Goal: Information Seeking & Learning: Find specific fact

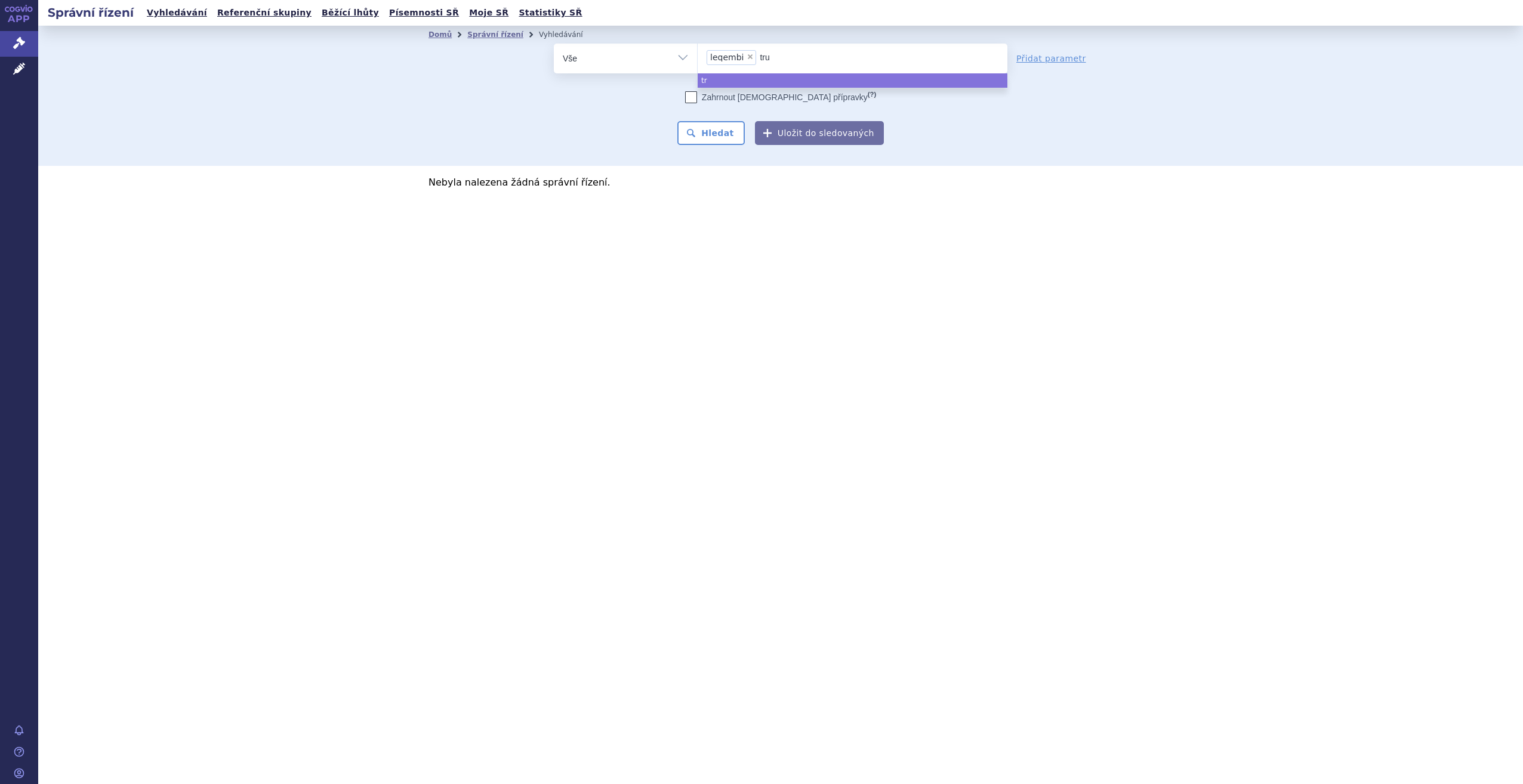
type input "trul"
type input "truli"
type input "trulic"
type input "trulici"
type input "trulicit"
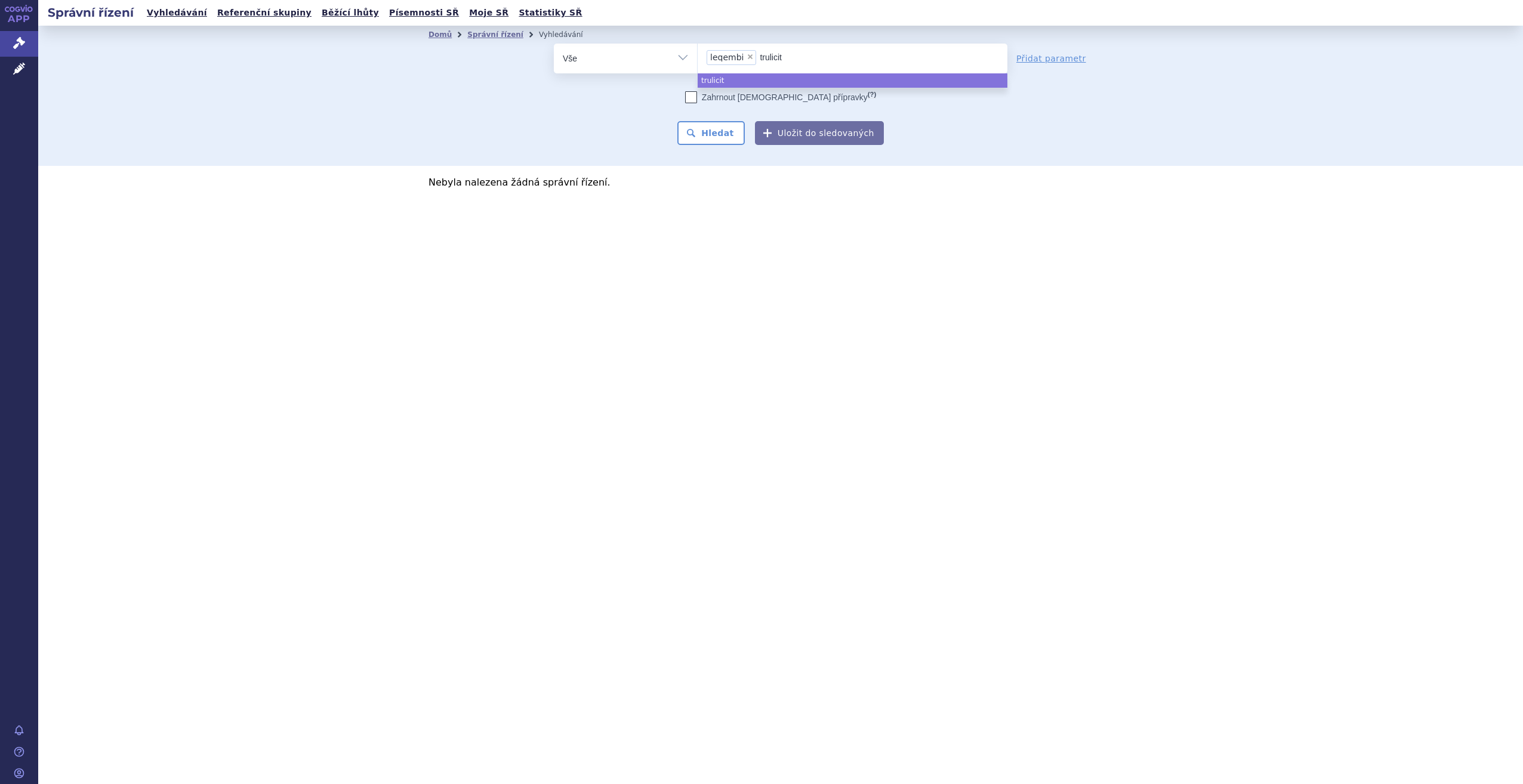
type input "[MEDICAL_DATA]"
click at [707, 139] on button "Hledat" at bounding box center [711, 133] width 67 height 24
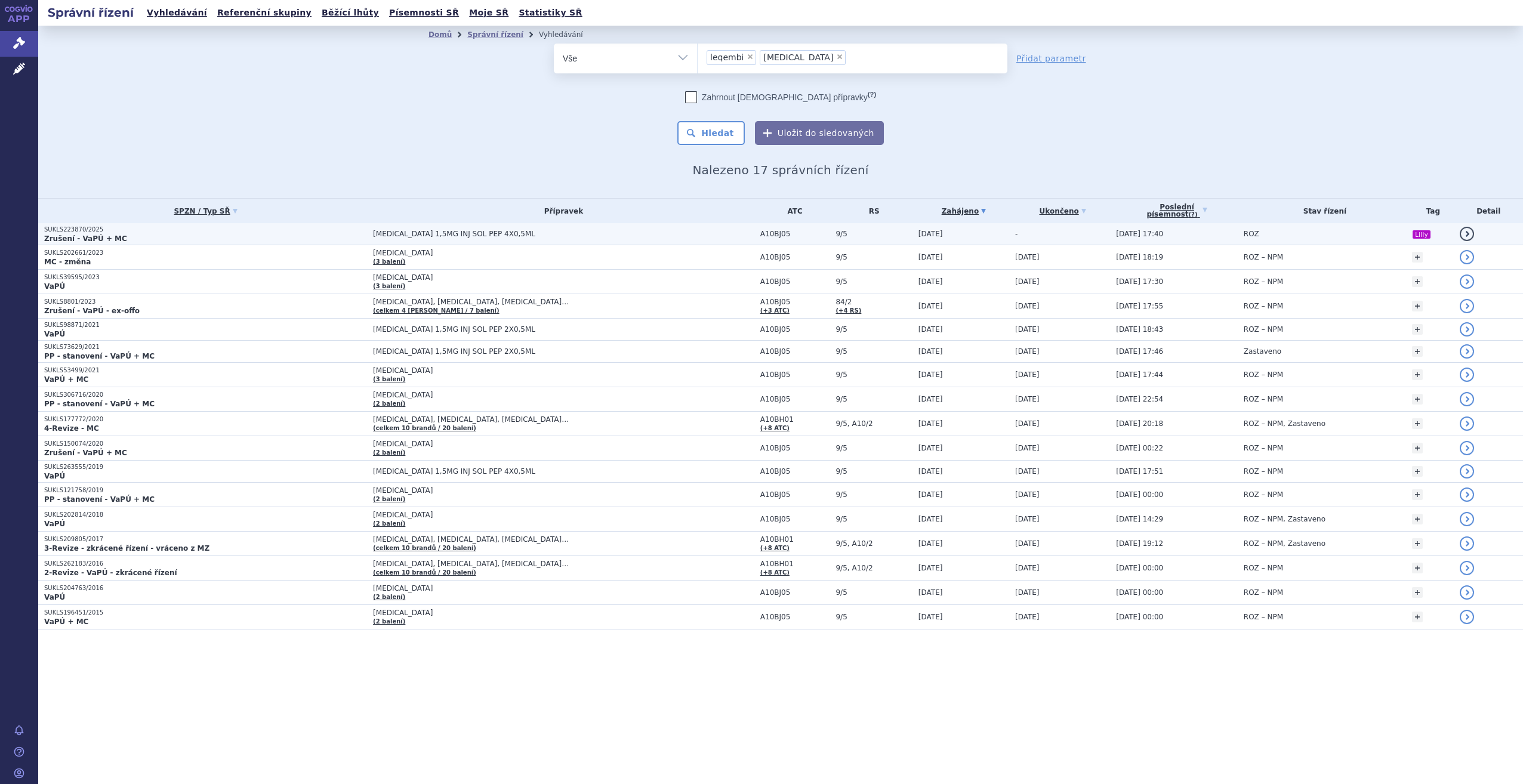
click at [390, 233] on span "TRULICITY 1,5MG INJ SOL PEP 4X0,5ML" at bounding box center [522, 234] width 298 height 9
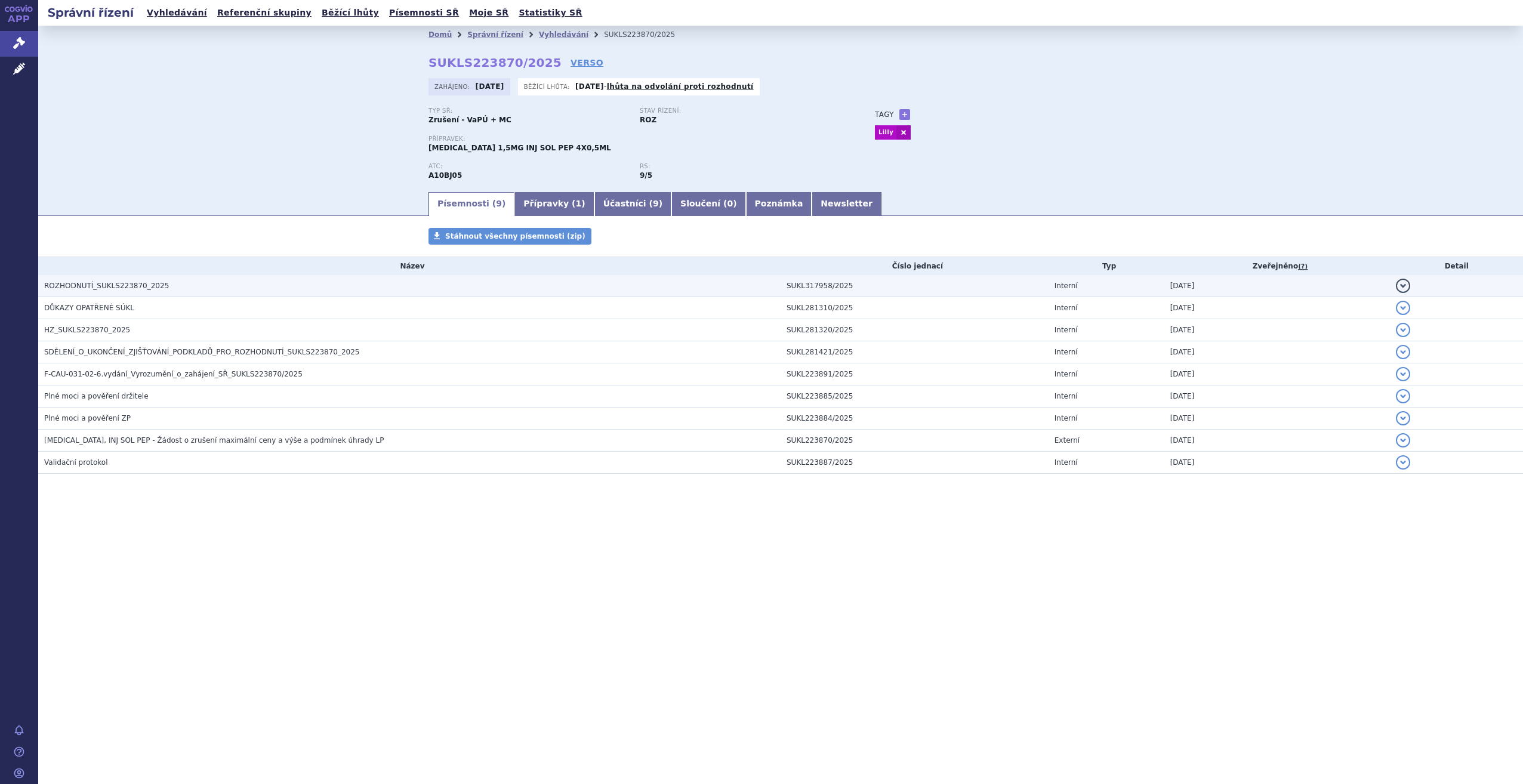
click at [239, 290] on h3 "ROZHODNUTÍ_SUKLS223870_2025" at bounding box center [412, 286] width 736 height 12
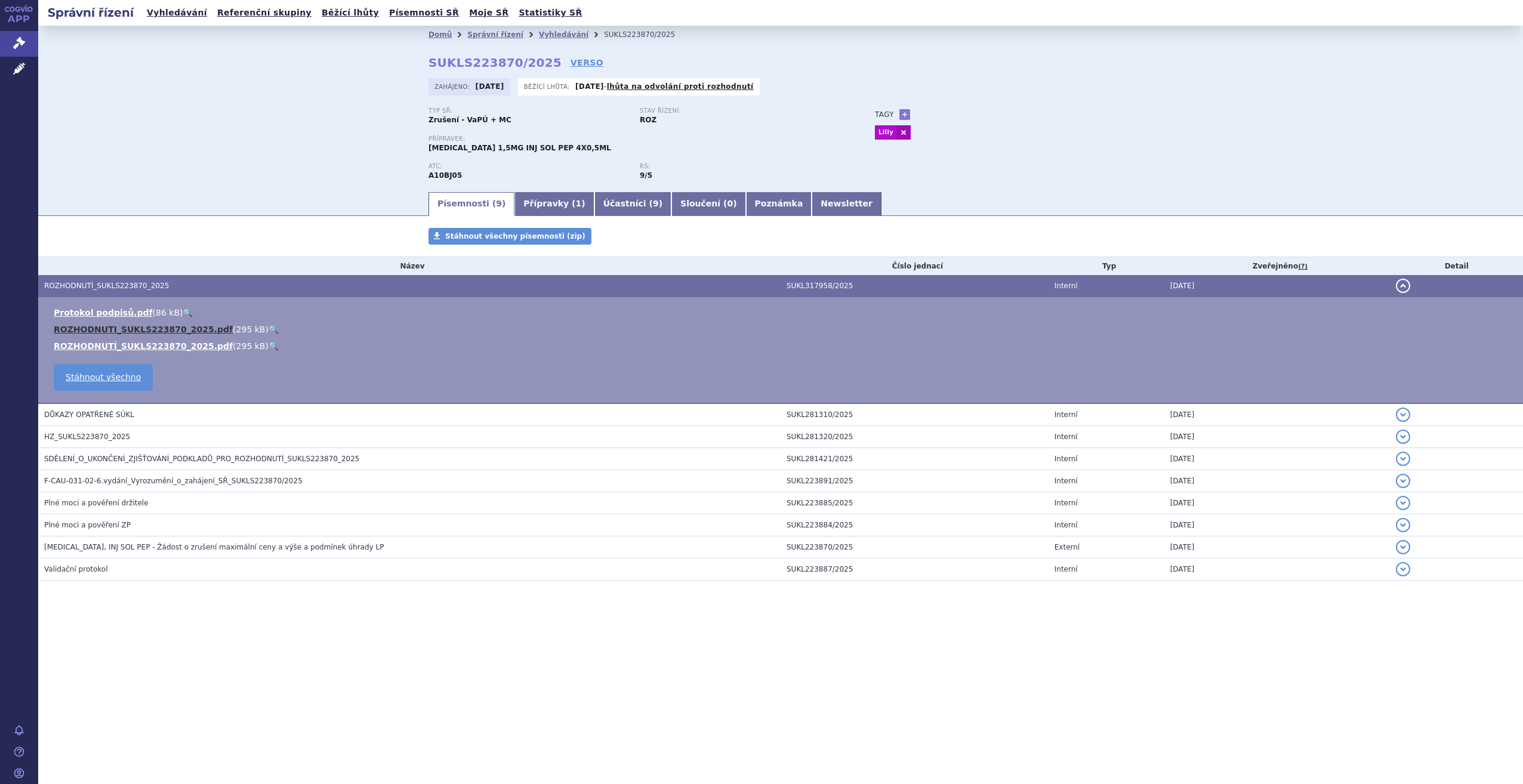
click at [175, 326] on link "ROZHODNUTI_SUKLS223870_2025.pdf" at bounding box center [143, 329] width 179 height 9
click at [184, 14] on link "Vyhledávání" at bounding box center [177, 13] width 67 height 16
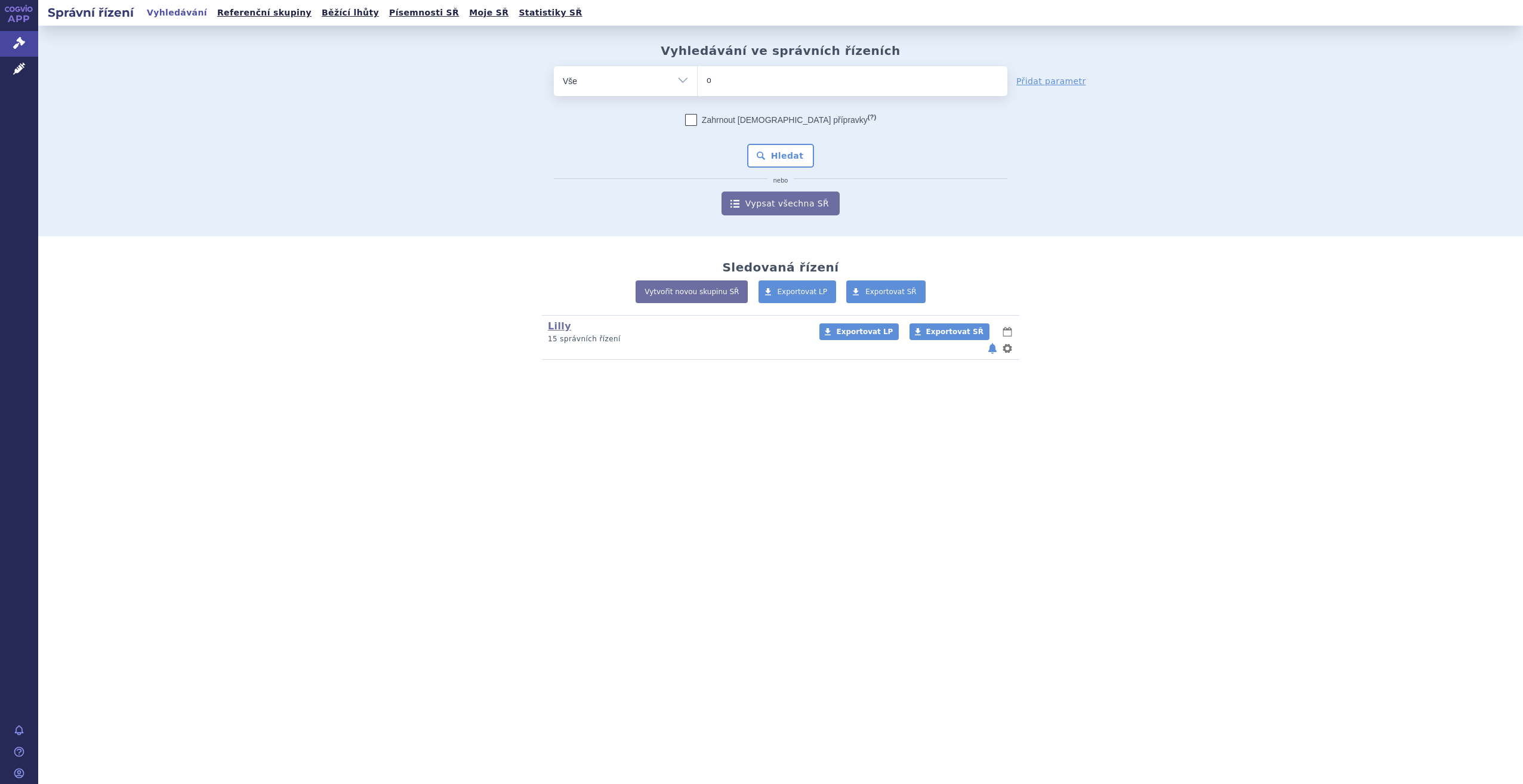
type input "om"
type input "omv"
type input "omvo"
type input "omvoh"
select select "omvoh"
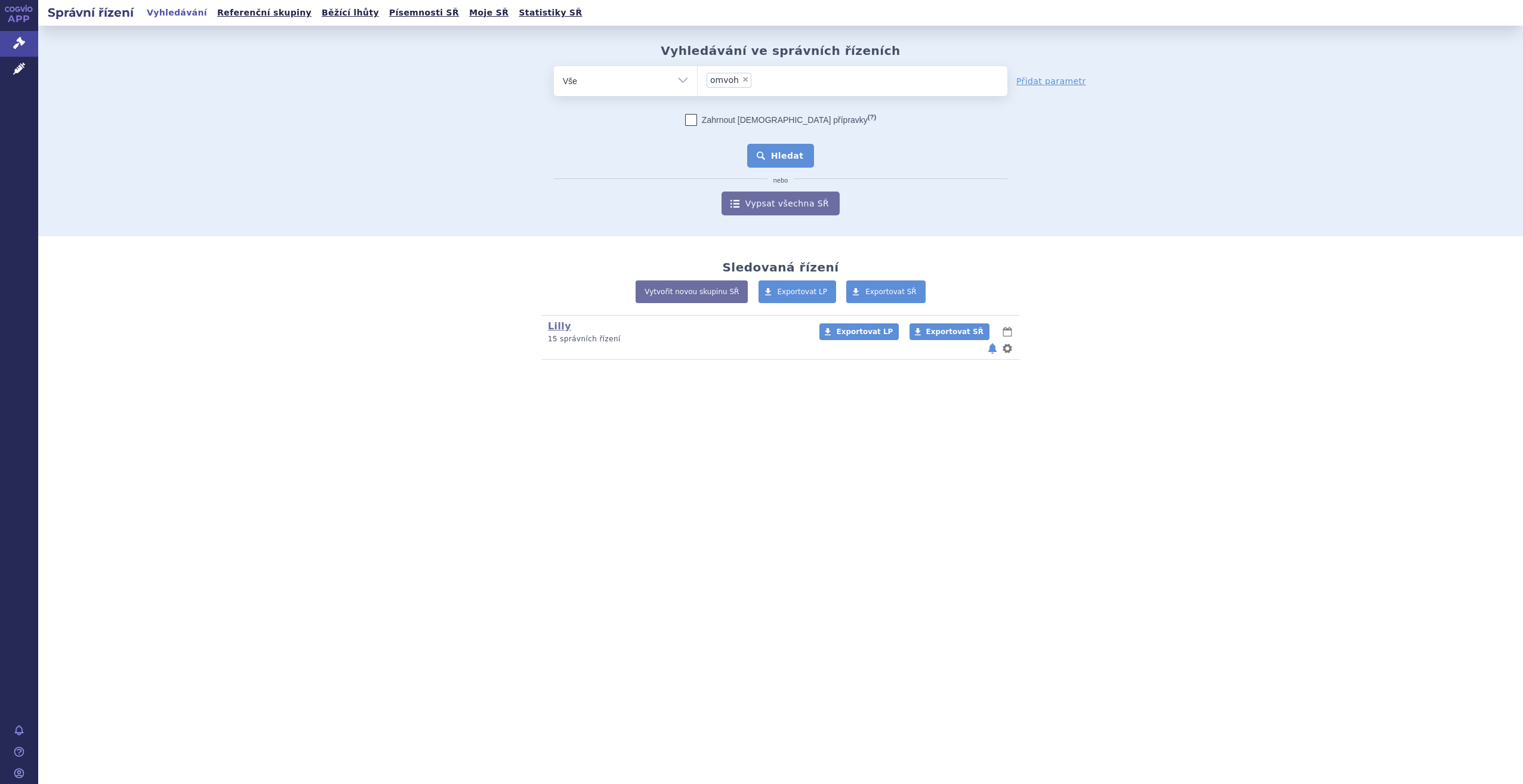
click at [794, 161] on button "Hledat" at bounding box center [780, 155] width 67 height 24
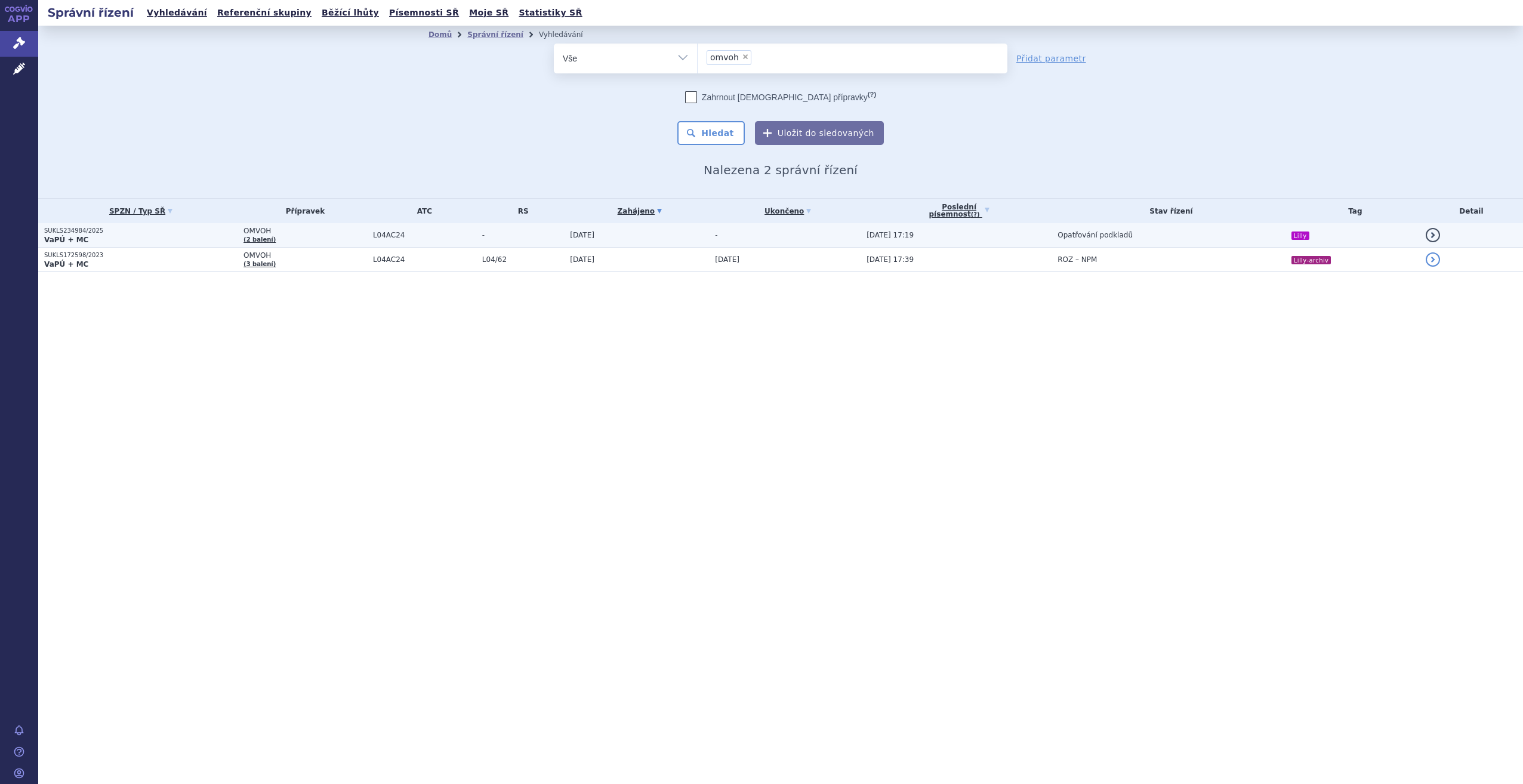
click at [143, 240] on p "VaPÚ + MC" at bounding box center [141, 240] width 194 height 9
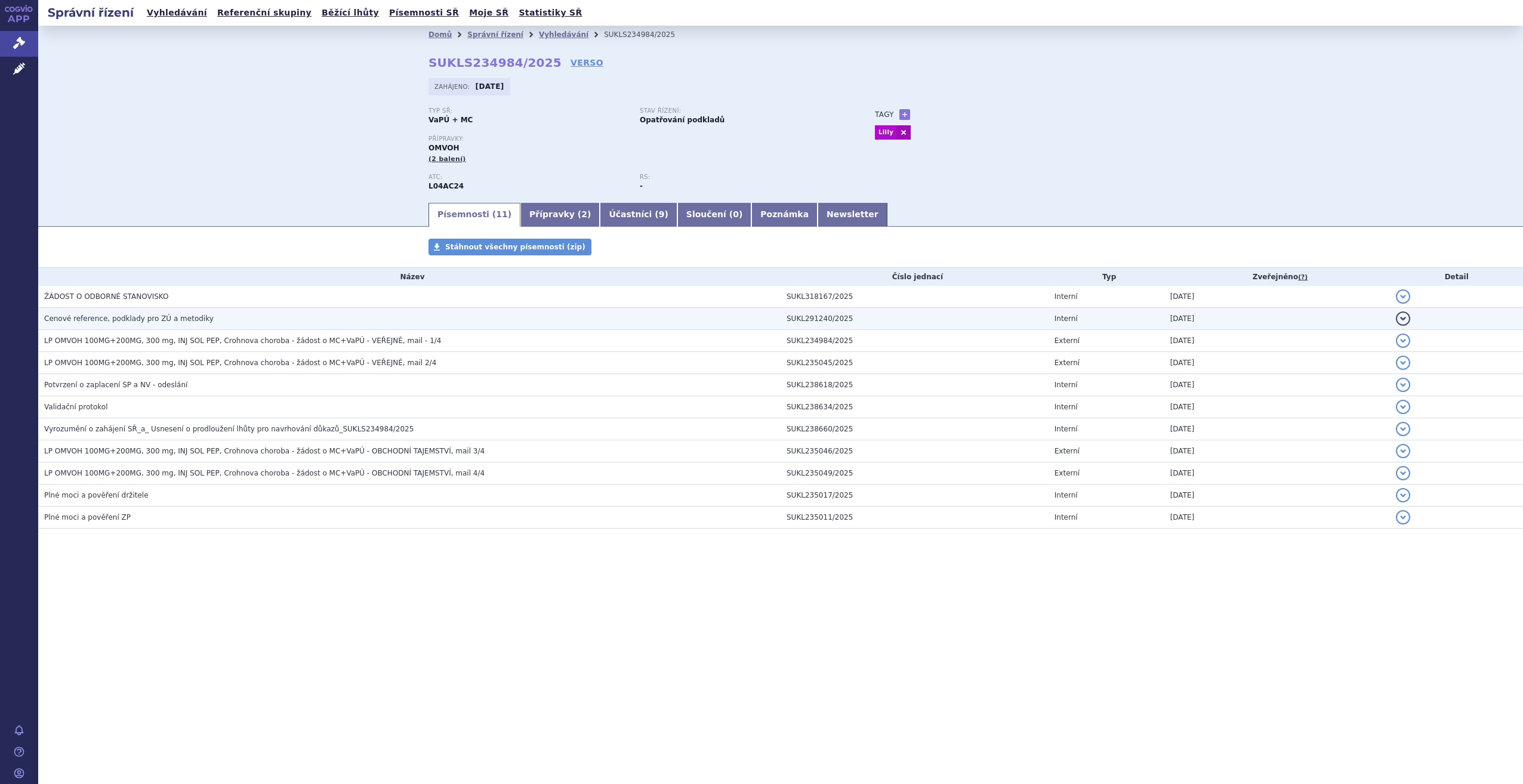
click at [147, 318] on span "Cenové reference, podklady pro ZÚ a metodiky" at bounding box center [129, 318] width 170 height 9
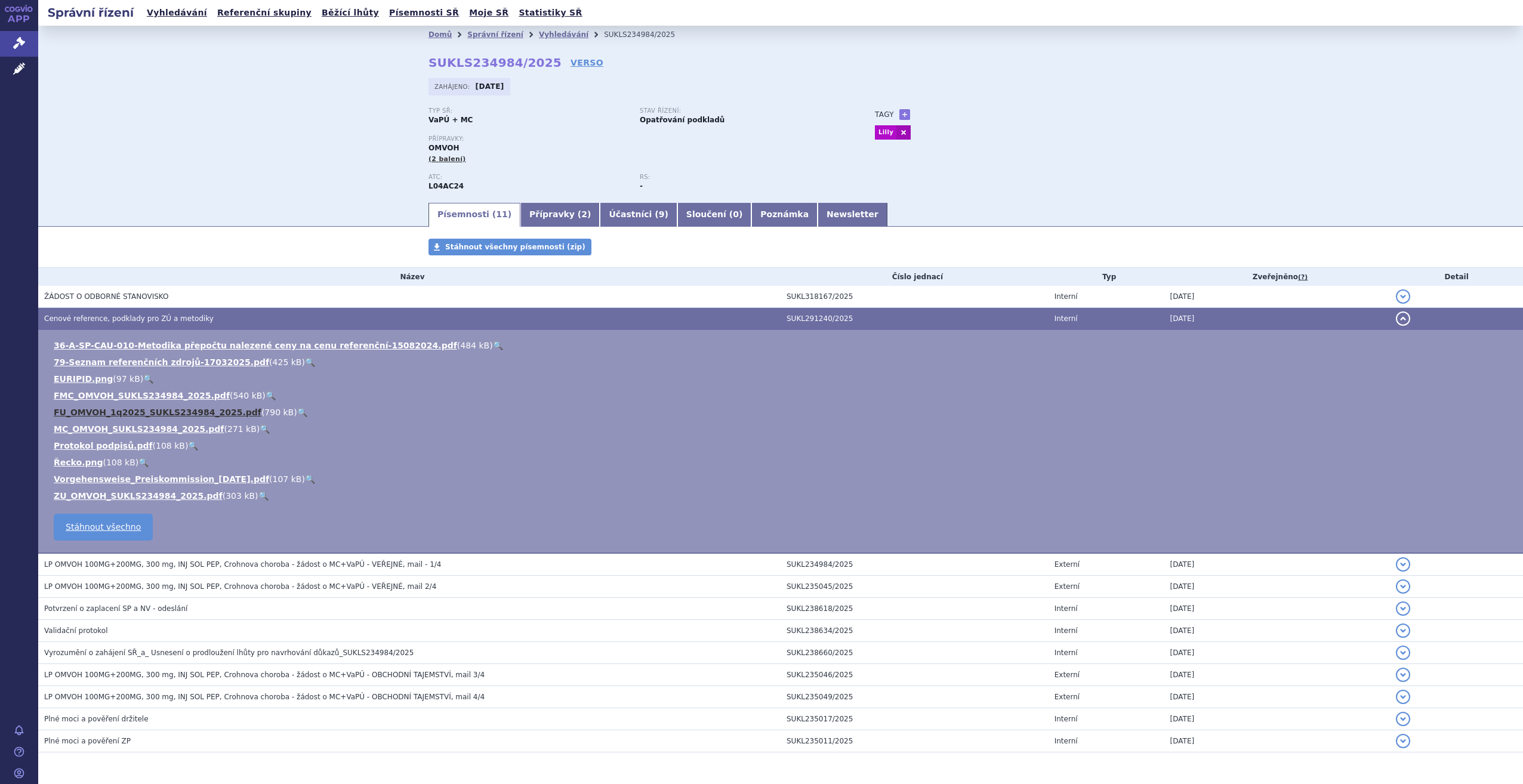
click at [123, 413] on link "FU_OMVOH_1q2025_SUKLS234984_2025.pdf" at bounding box center [157, 412] width 208 height 9
click at [178, 12] on link "Vyhledávání" at bounding box center [177, 13] width 67 height 16
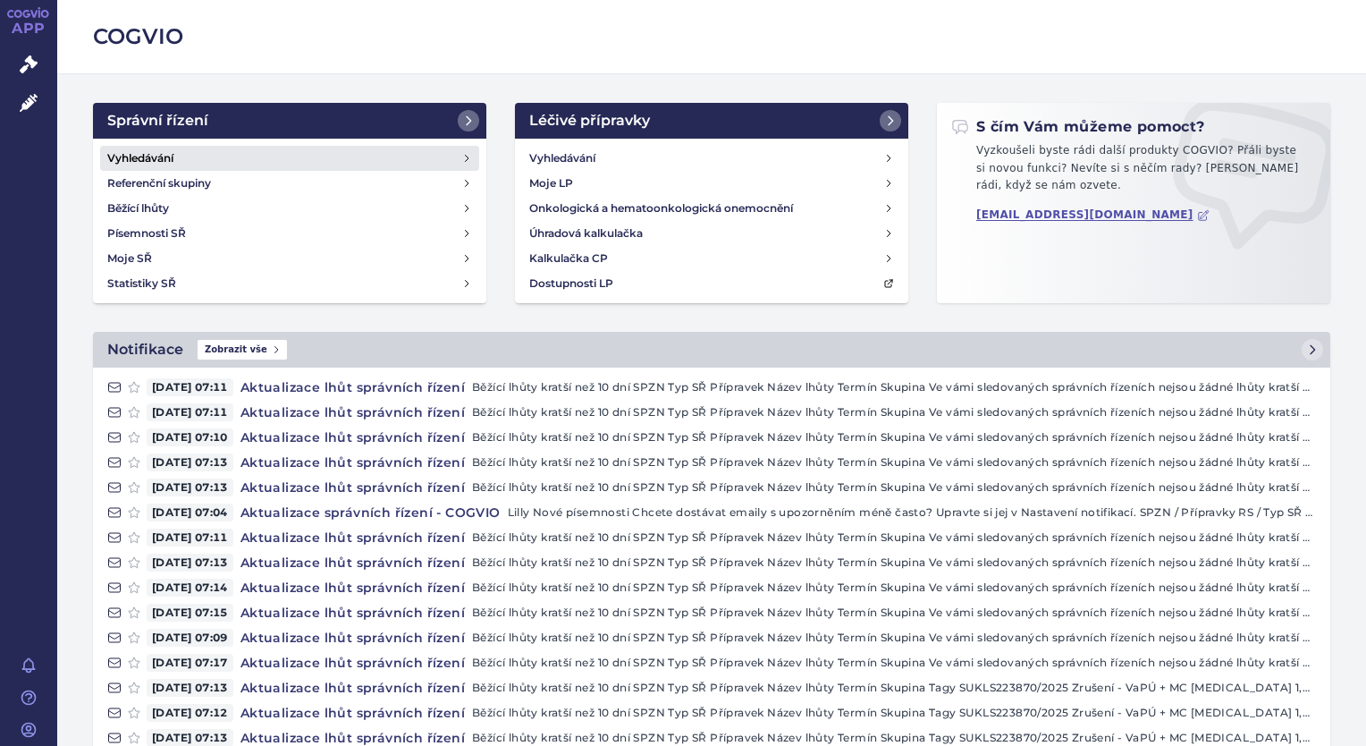
click at [401, 162] on link "Vyhledávání" at bounding box center [289, 158] width 379 height 25
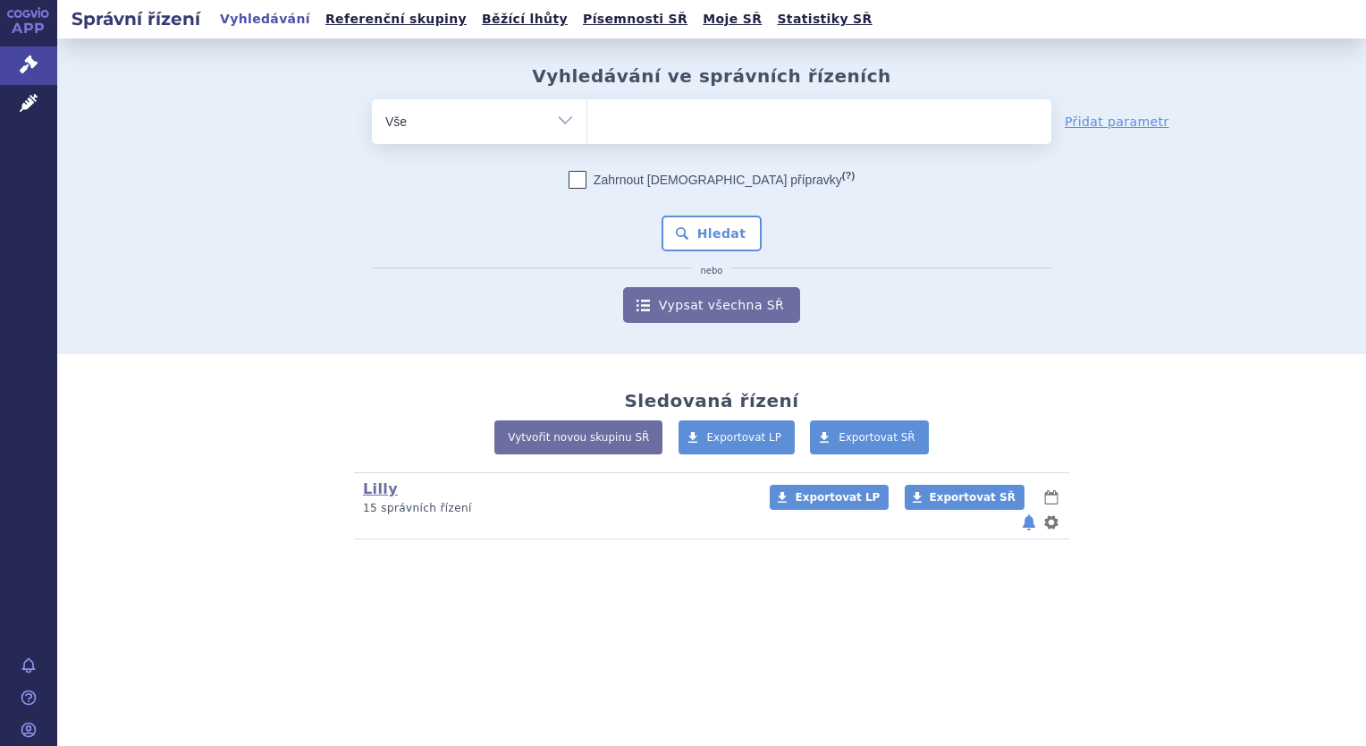
click at [654, 127] on ul at bounding box center [819, 118] width 464 height 38
click at [587, 127] on select at bounding box center [586, 120] width 1 height 45
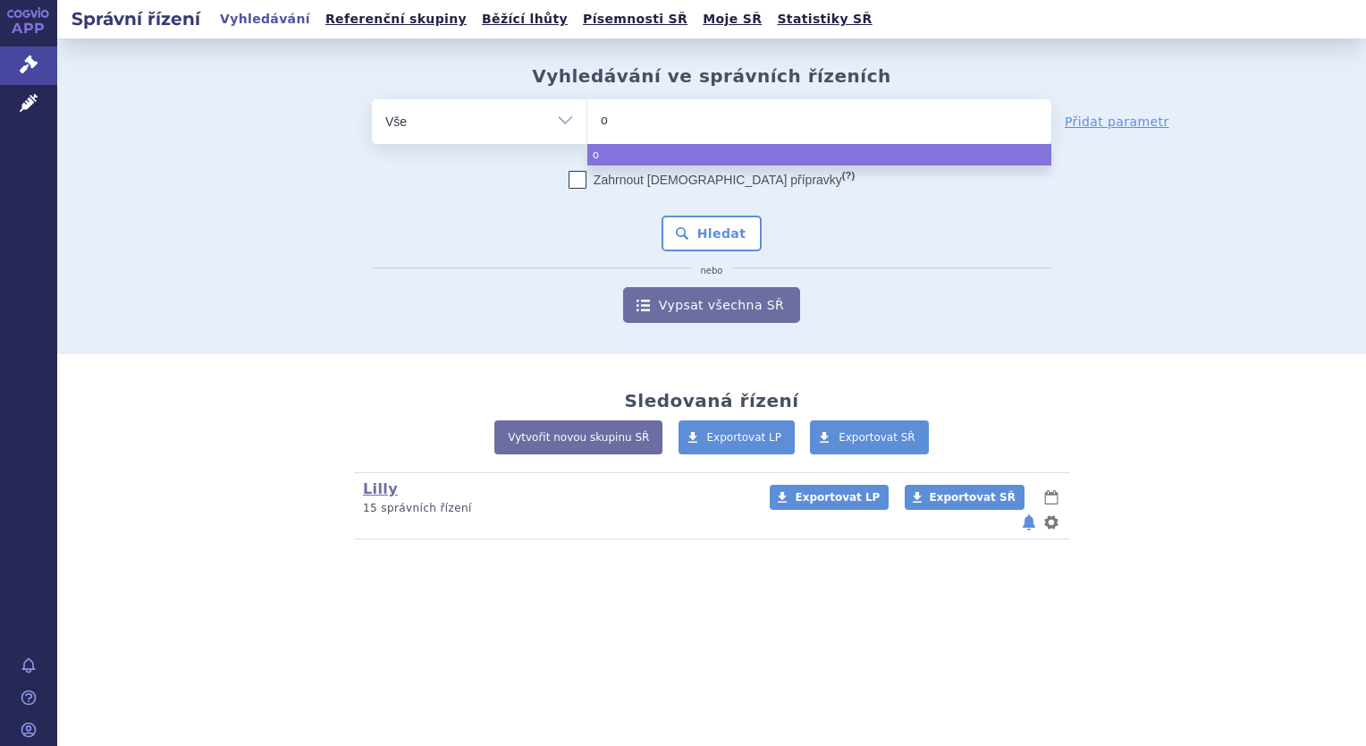
type input "om"
type input "omv"
type input "omvo"
type input "omvoh"
select select "omvoh"
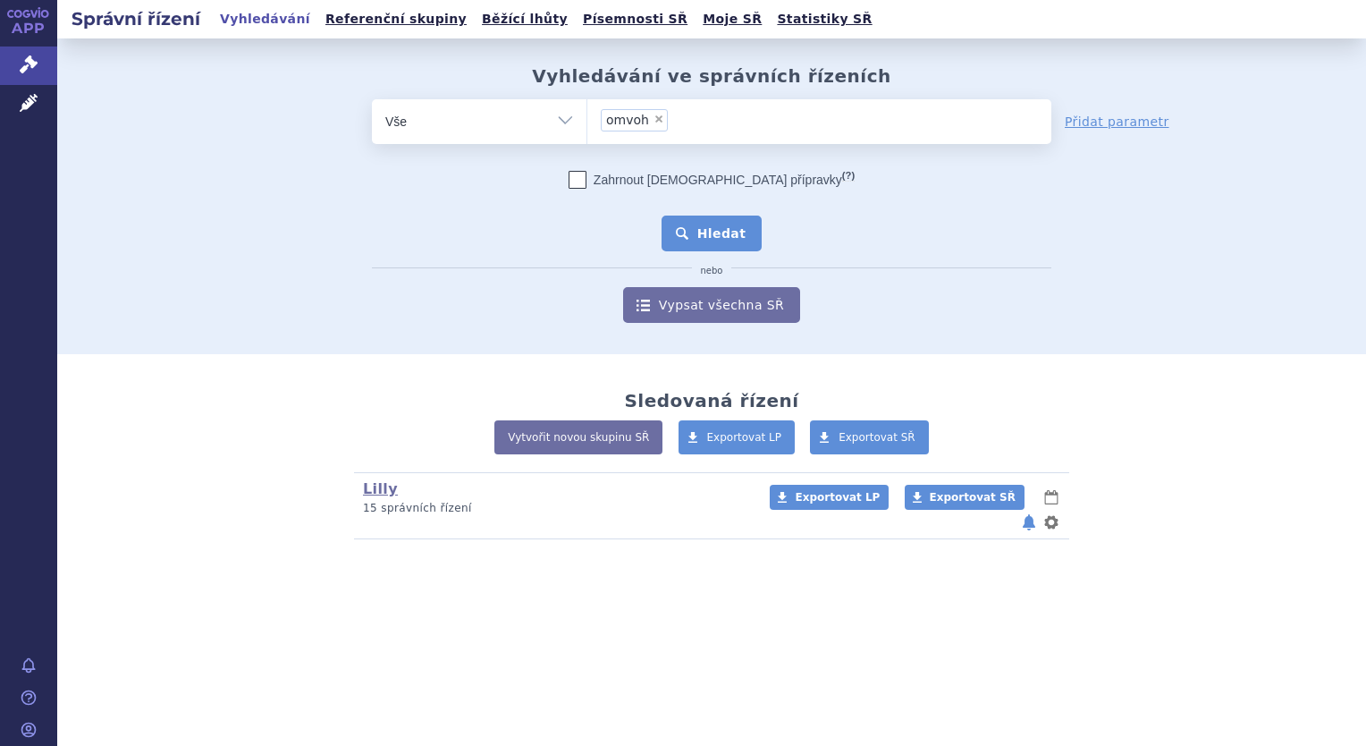
click at [751, 235] on button "Hledat" at bounding box center [712, 233] width 101 height 36
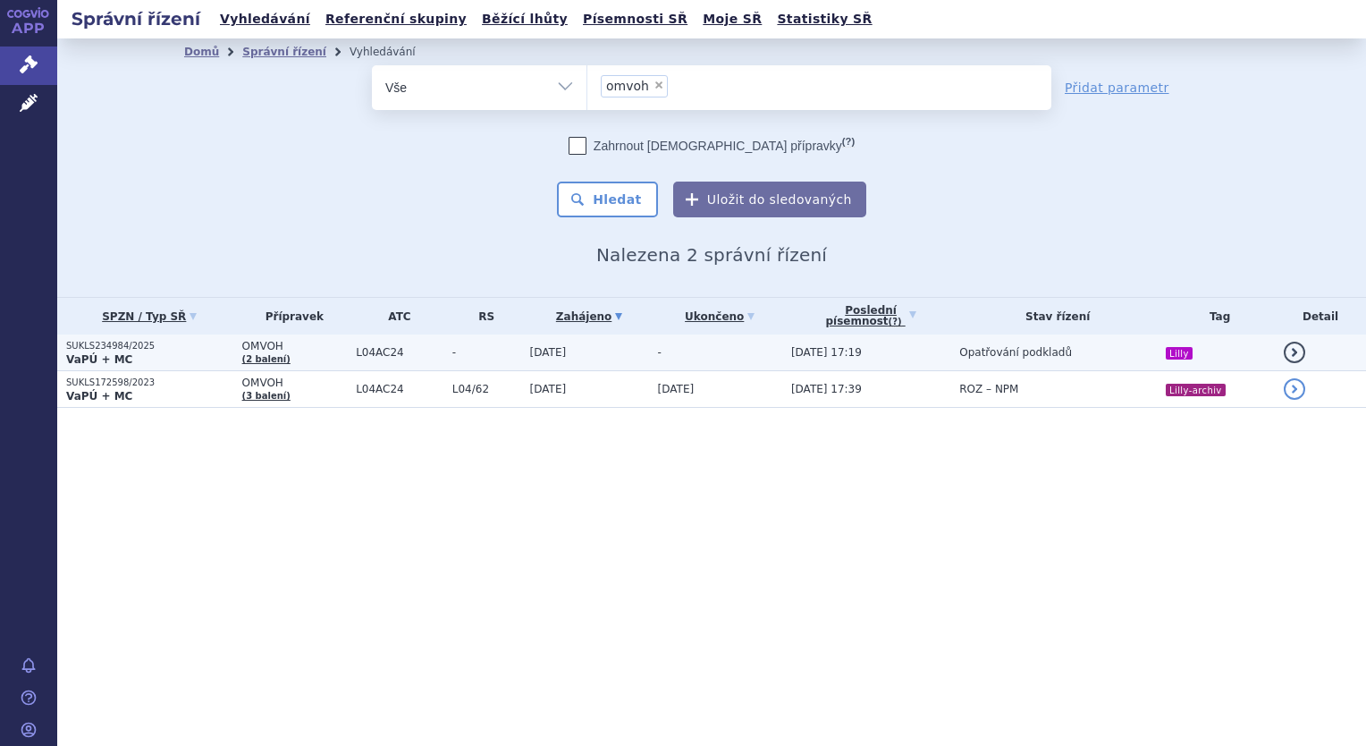
click at [214, 353] on p "VaPÚ + MC" at bounding box center [149, 359] width 167 height 14
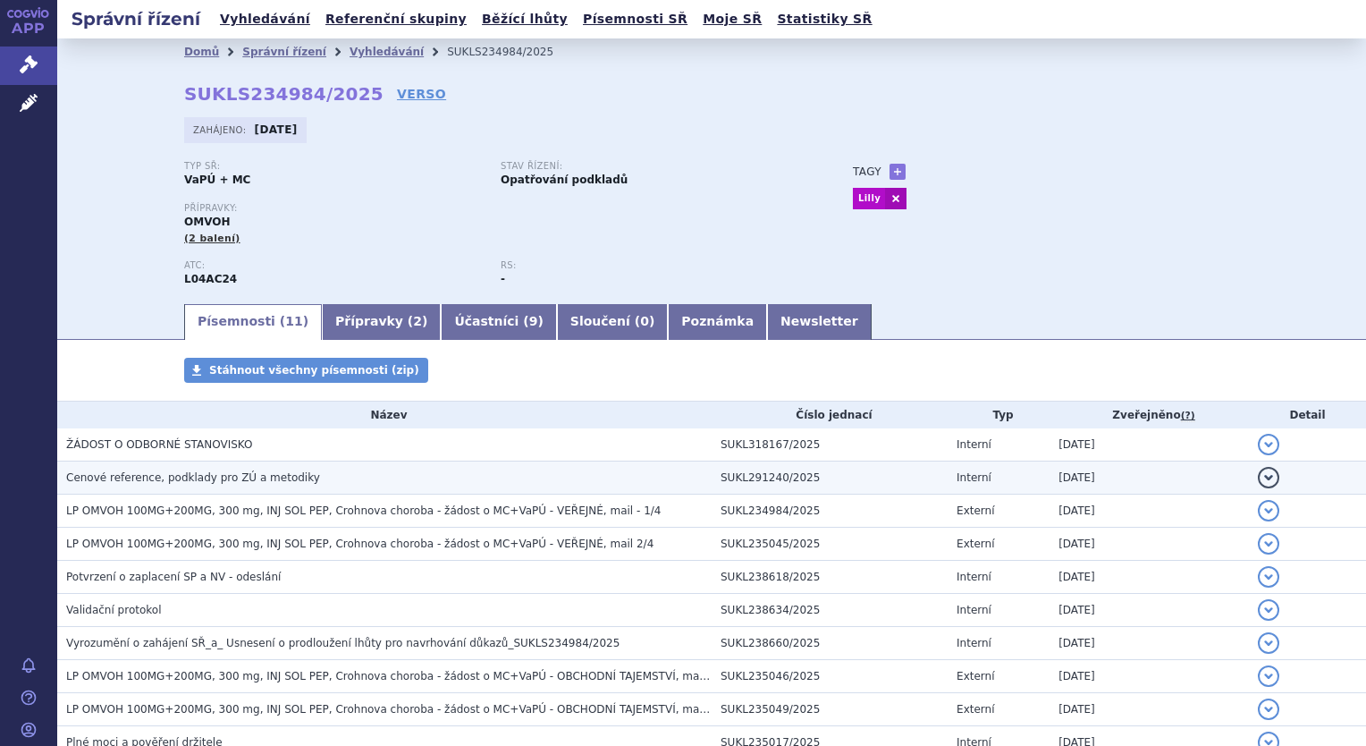
click at [228, 484] on span "Cenové reference, podklady pro ZÚ a metodiky" at bounding box center [193, 477] width 254 height 13
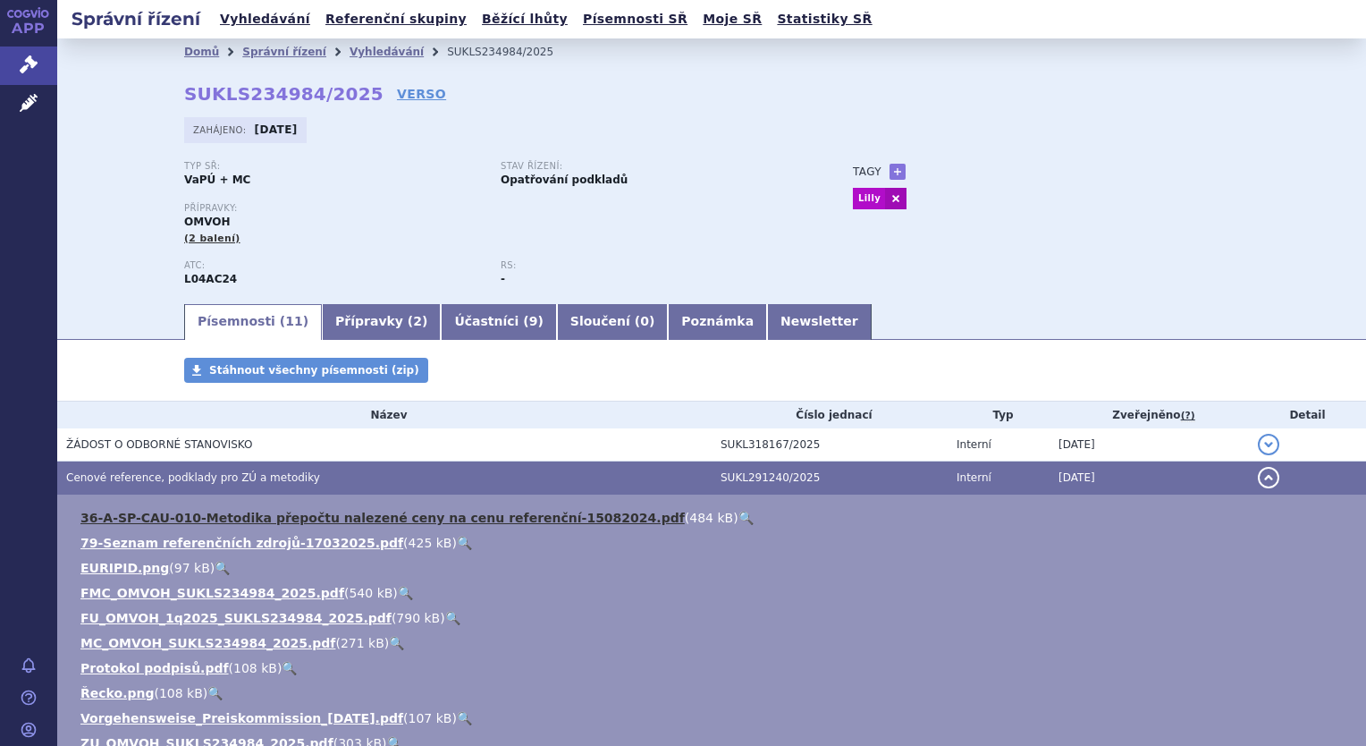
click at [252, 519] on link "36-A-SP-CAU-010-Metodika přepočtu nalezené ceny na cenu referenční-15082024.pdf" at bounding box center [382, 517] width 604 height 14
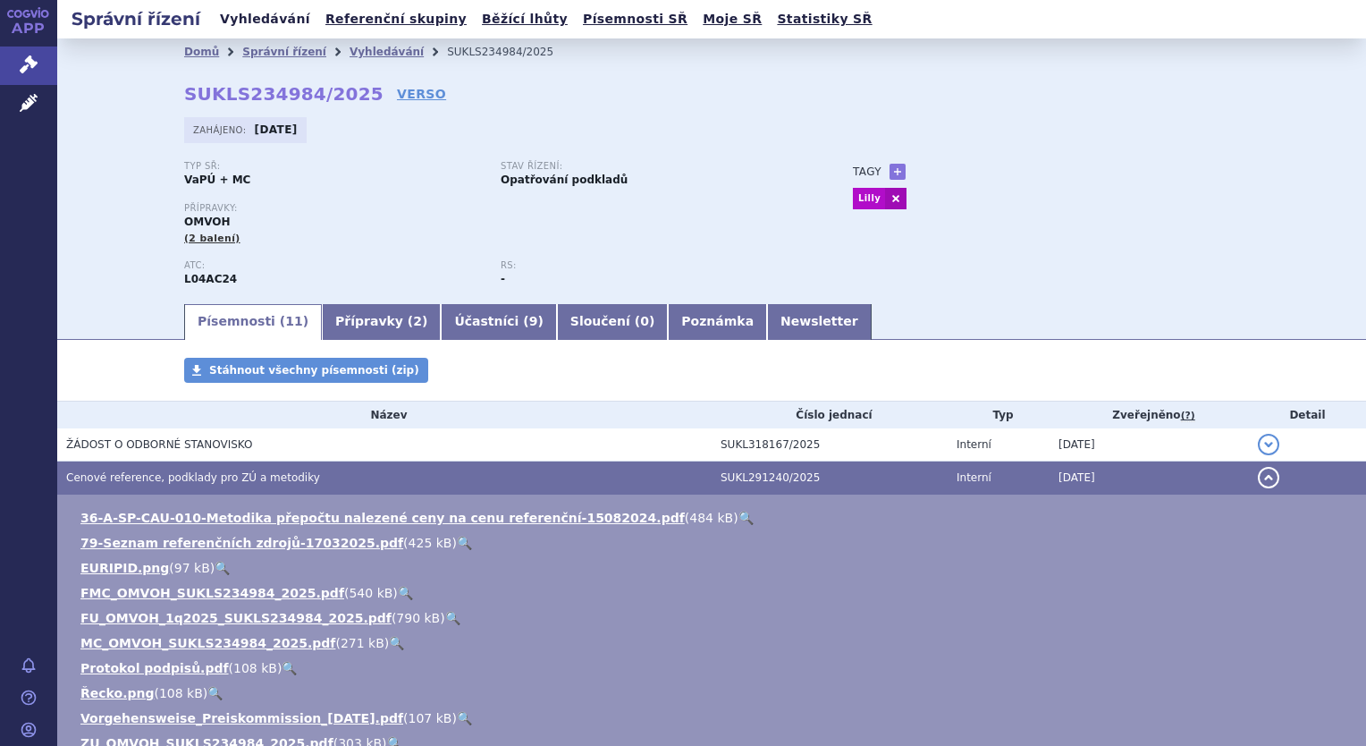
click at [244, 25] on link "Vyhledávání" at bounding box center [265, 19] width 101 height 24
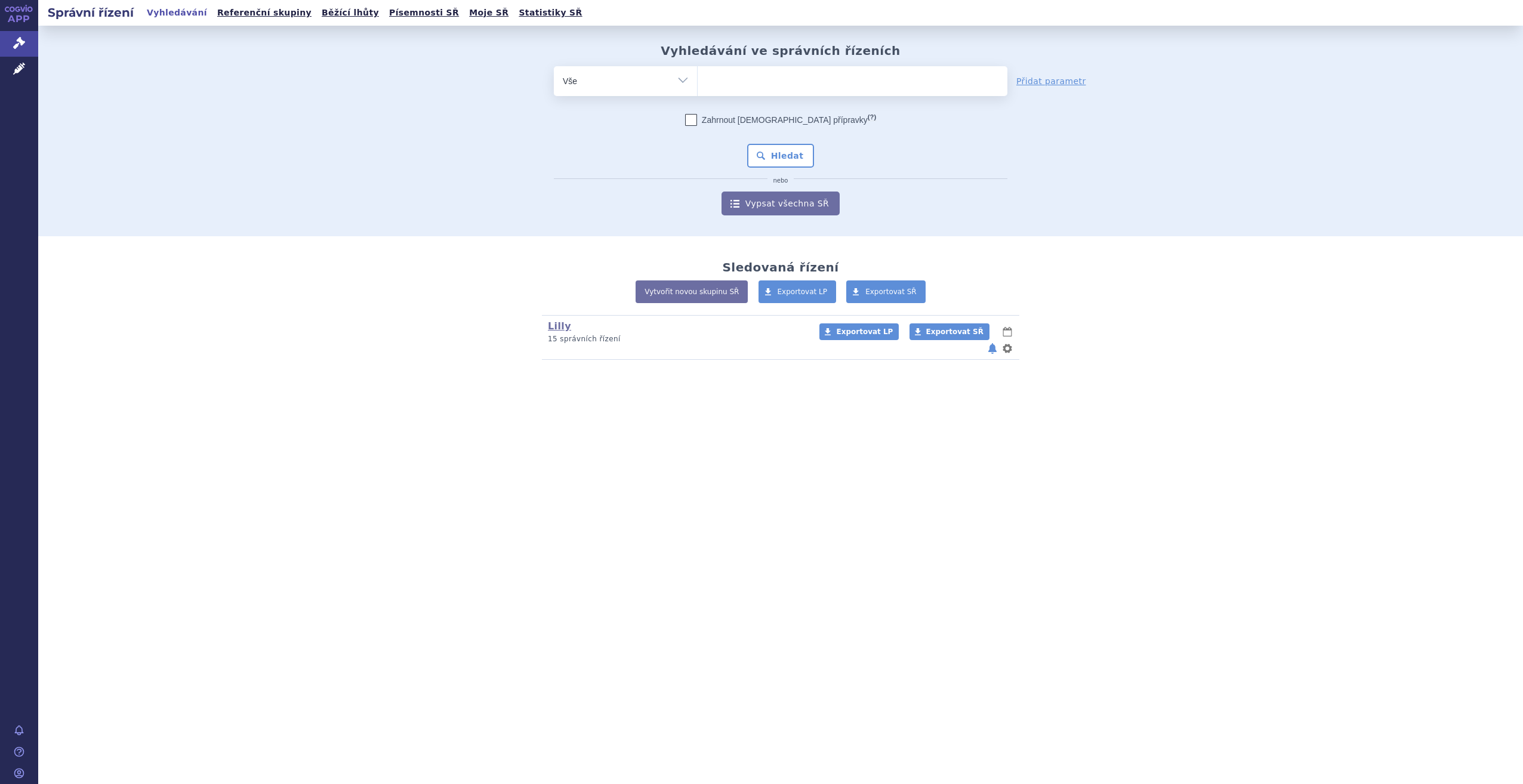
click at [745, 86] on ul at bounding box center [852, 79] width 310 height 25
click at [697, 86] on select at bounding box center [697, 80] width 1 height 30
type input "ta"
type input "tal"
type input "taltz"
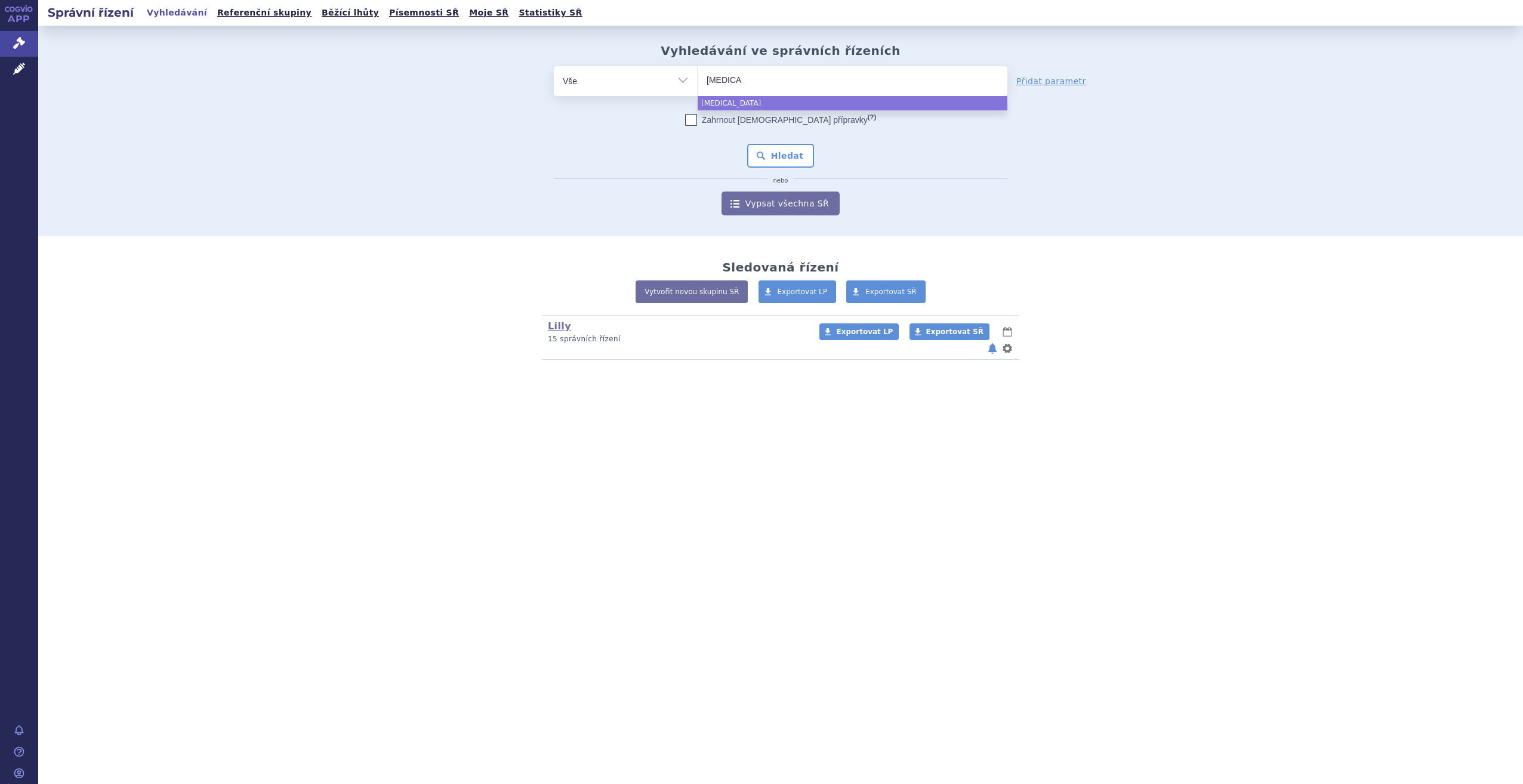
select select "taltz"
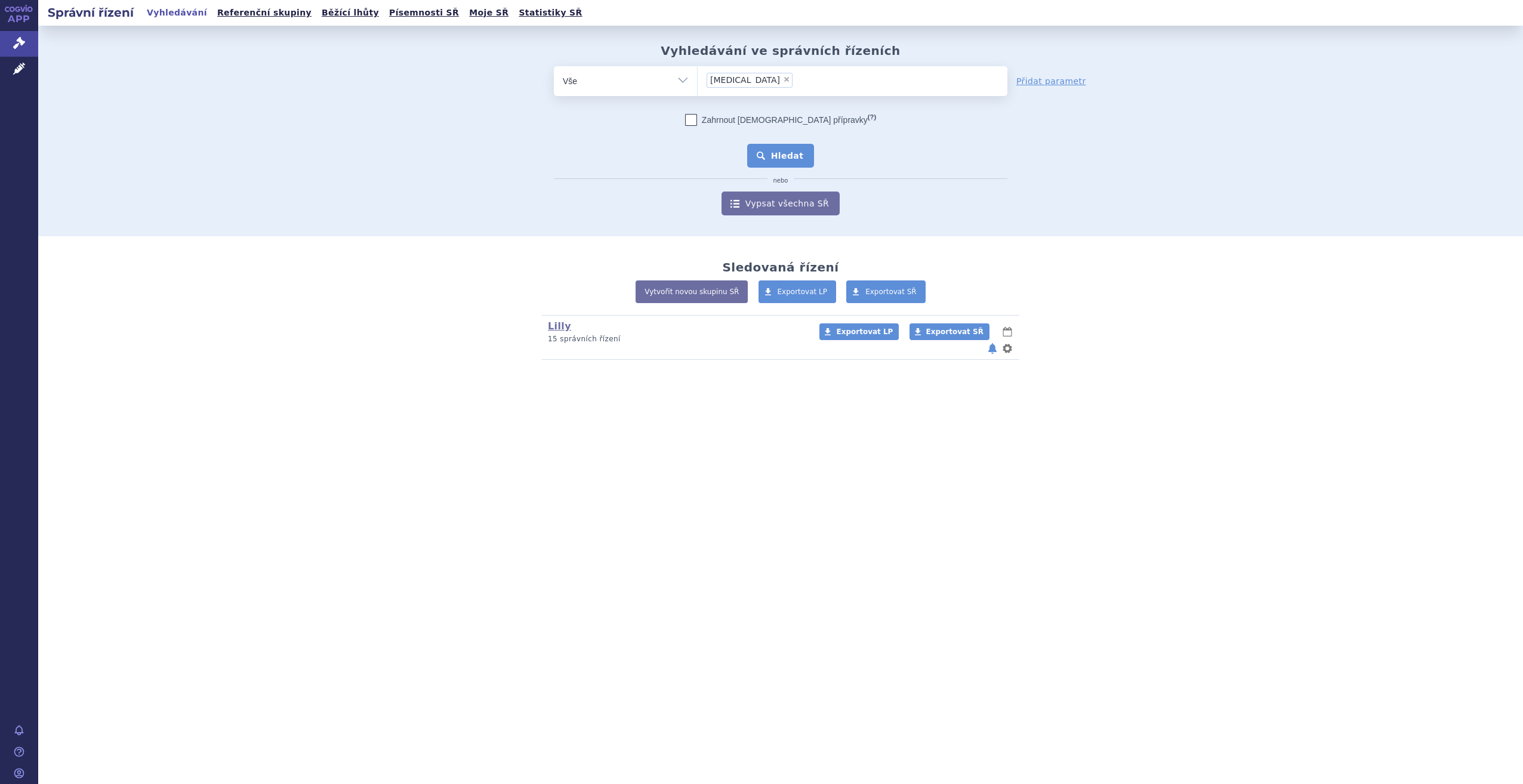
click at [801, 147] on button "Hledat" at bounding box center [780, 155] width 67 height 24
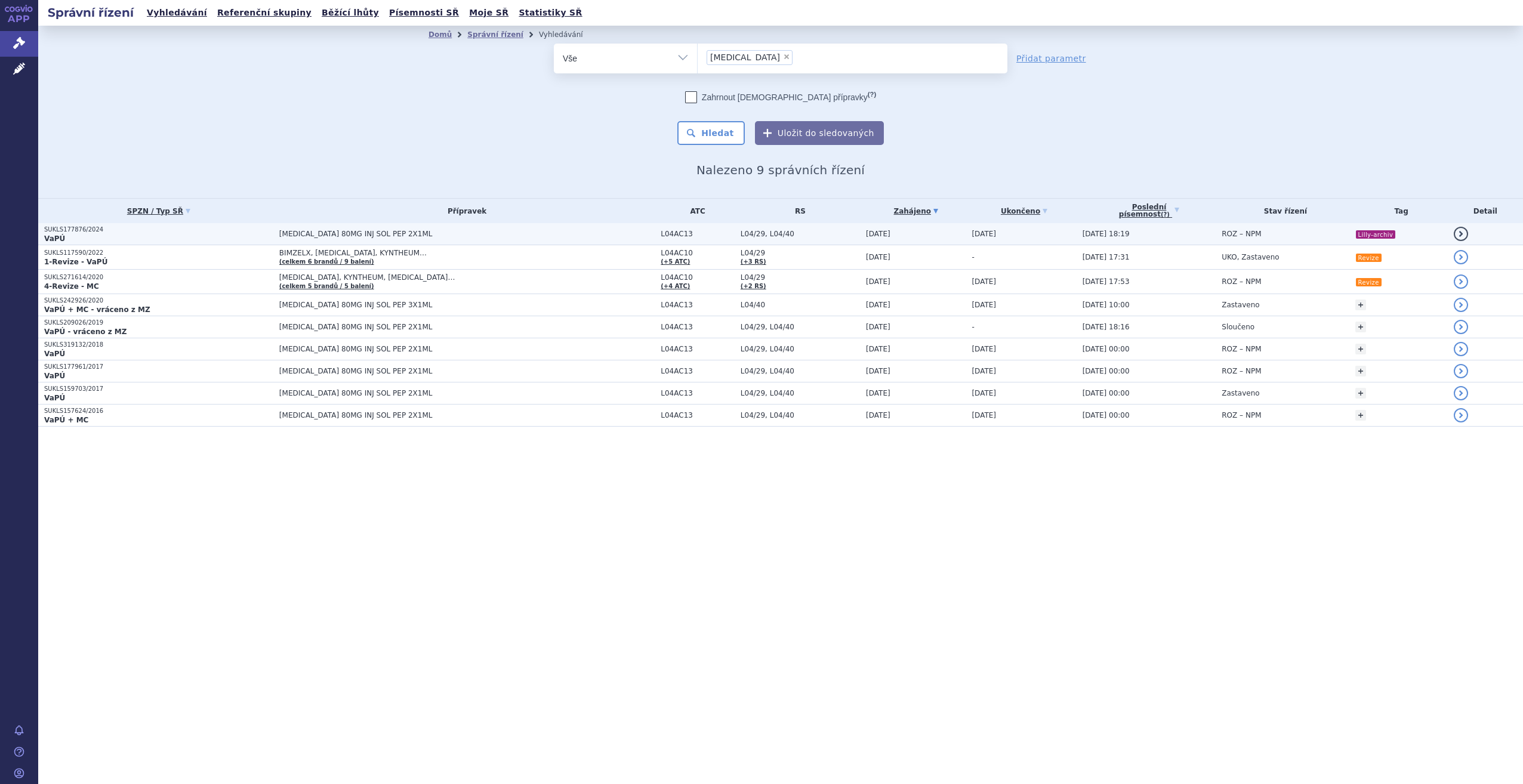
click at [454, 235] on span "[MEDICAL_DATA] 80MG INJ SOL PEP 2X1ML" at bounding box center [428, 234] width 298 height 9
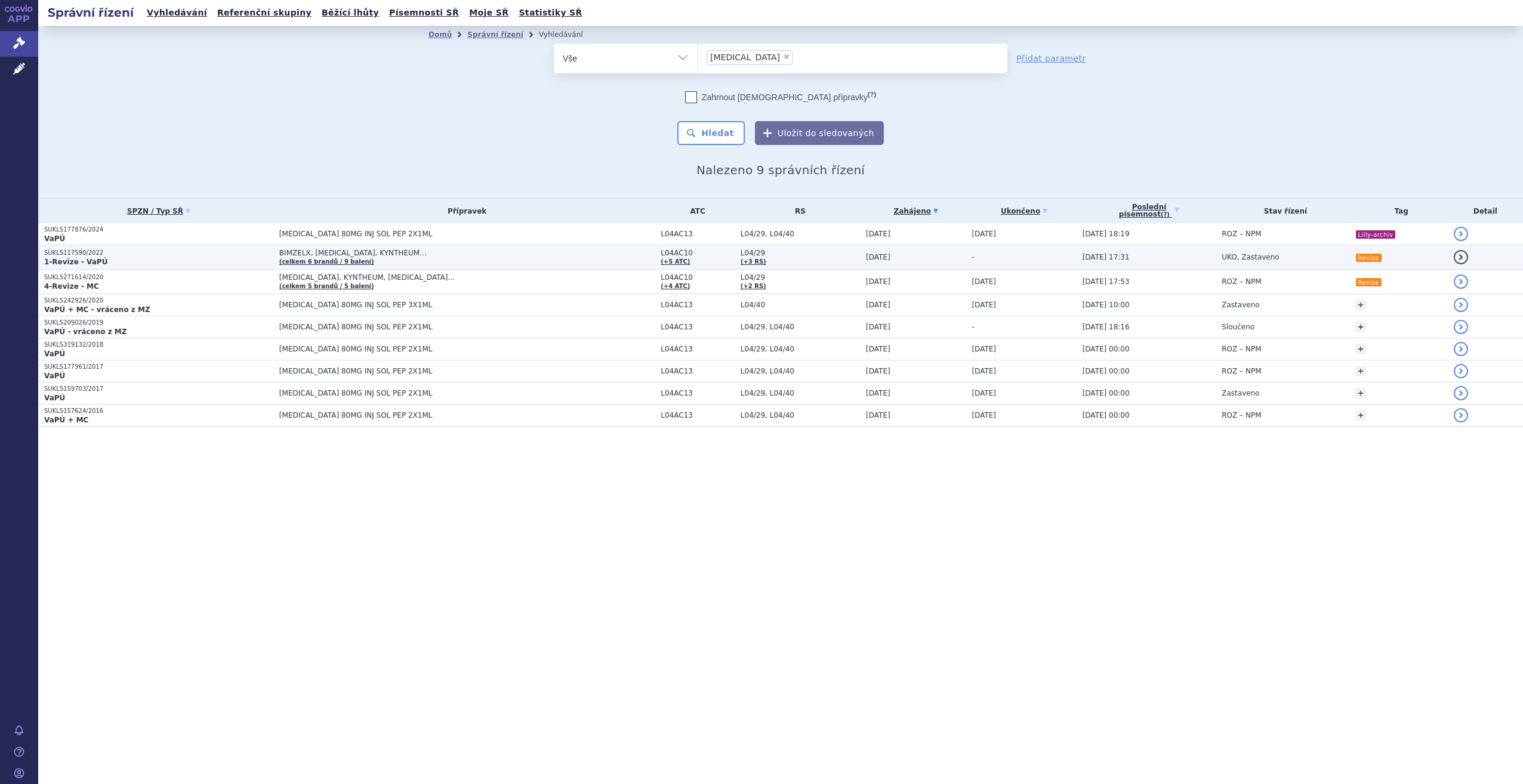
click at [442, 252] on span "BIMZELX, [MEDICAL_DATA], KYNTHEUM…" at bounding box center [428, 253] width 298 height 9
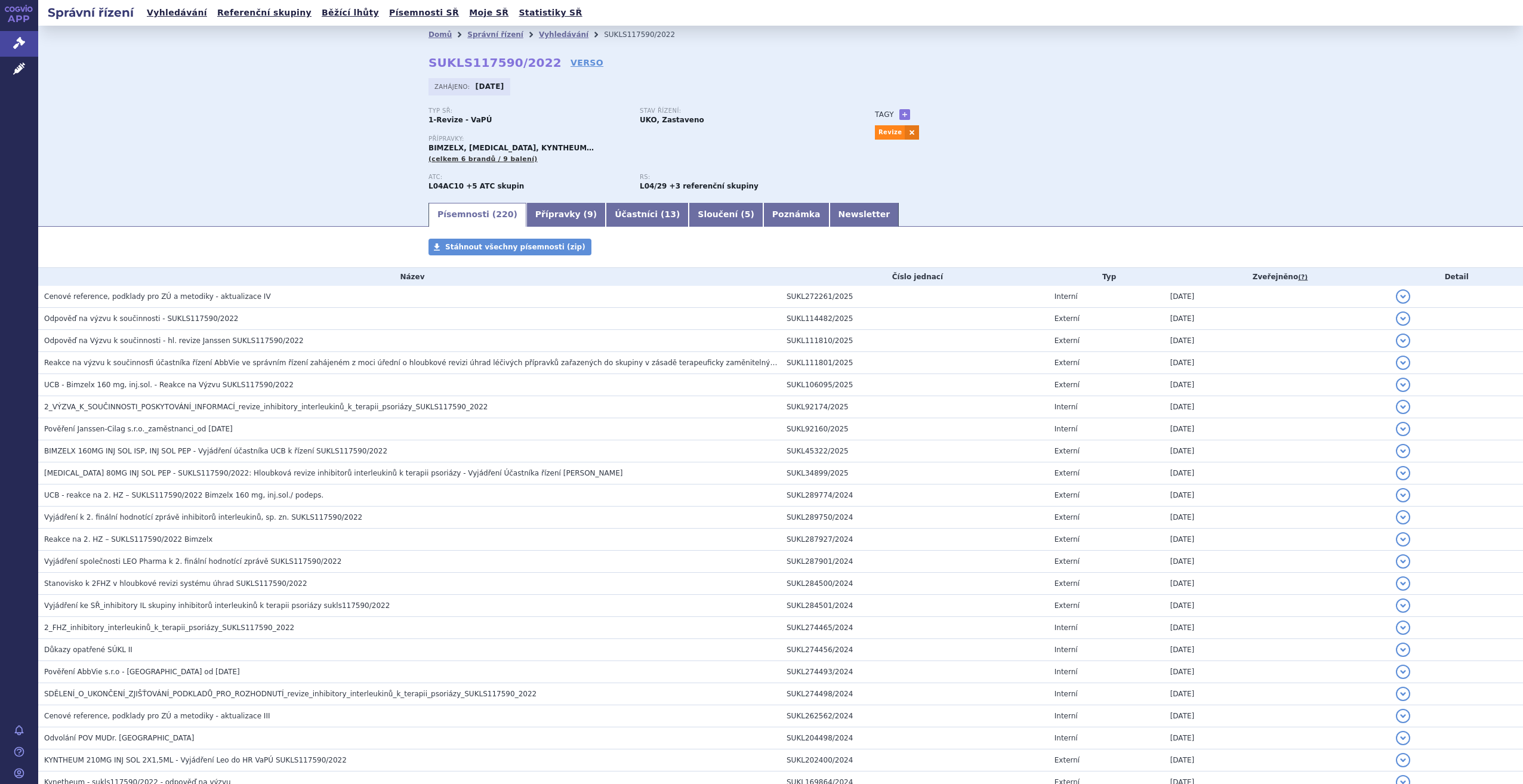
click at [128, 298] on span "Cenové reference, podklady pro ZÚ a metodiky - aktualizace IV" at bounding box center [158, 296] width 227 height 9
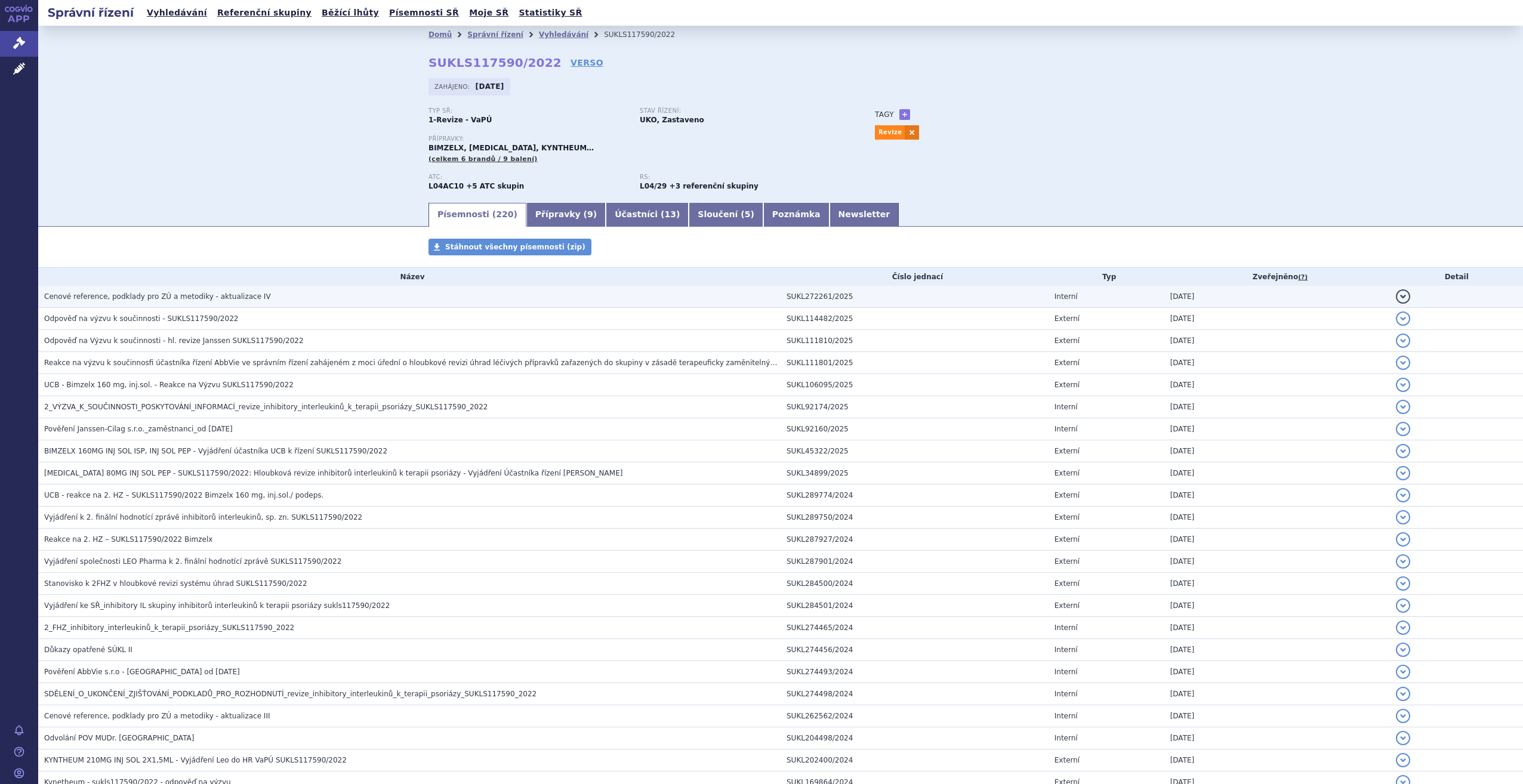
click at [118, 294] on span "Cenové reference, podklady pro ZÚ a metodiky - aktualizace IV" at bounding box center [158, 296] width 227 height 9
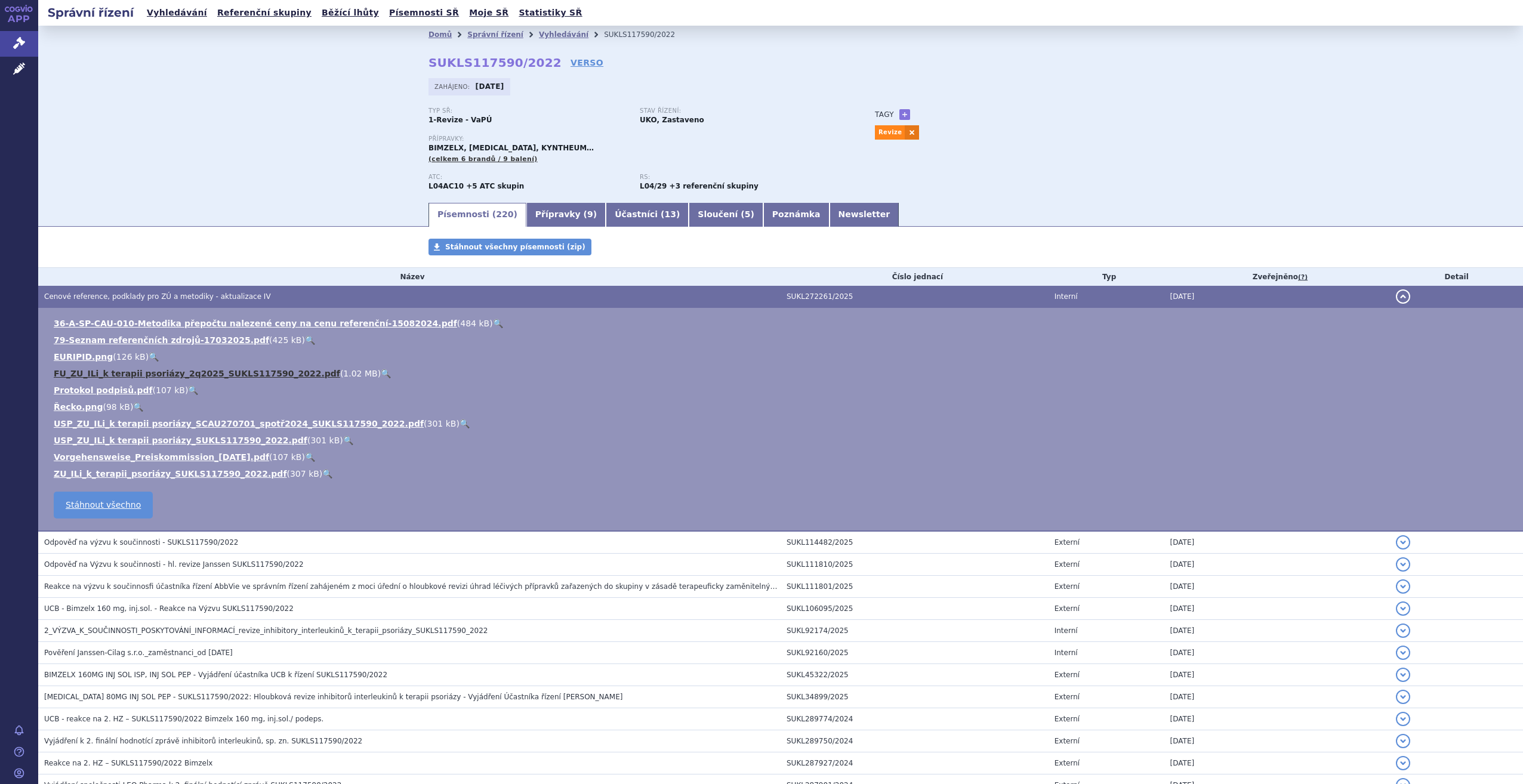
click at [110, 374] on link "FU_ZU_ILi_k terapii psoriázy_2q2025_SUKLS117590_2022.pdf" at bounding box center [196, 374] width 286 height 9
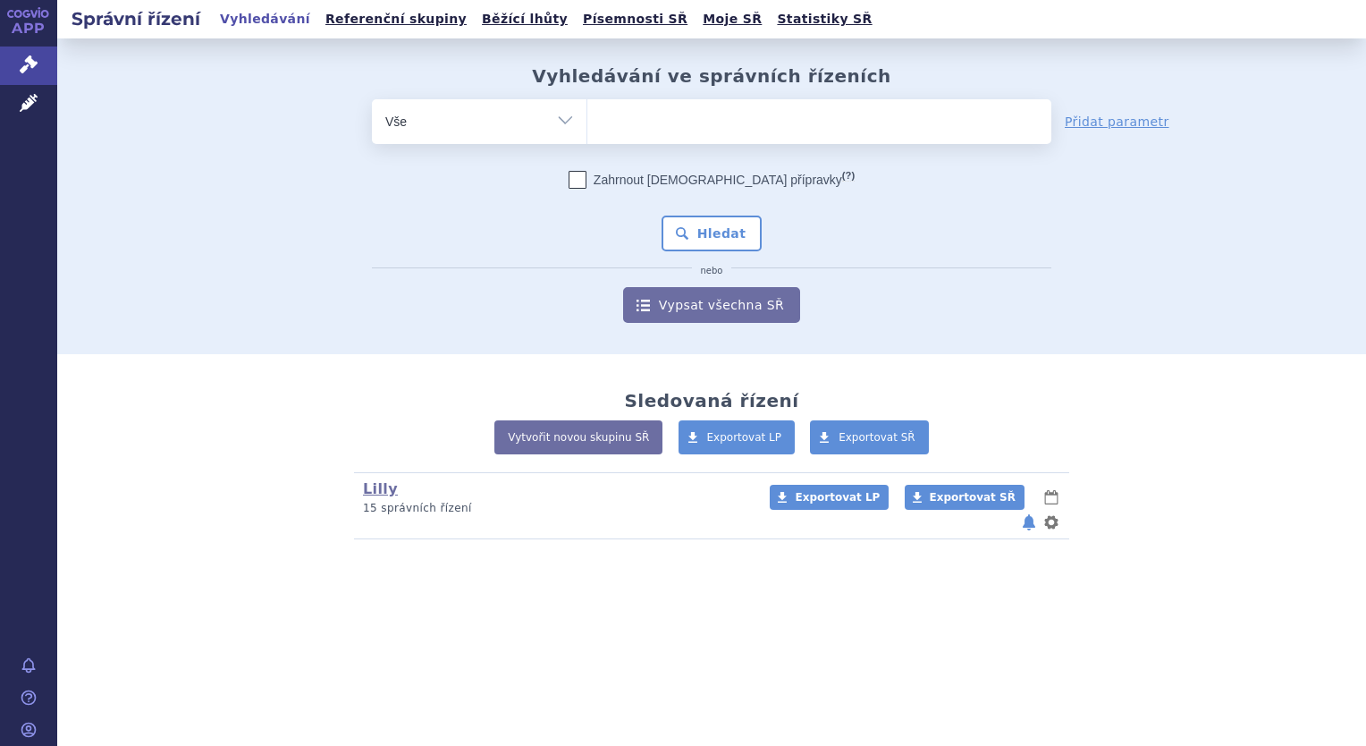
click at [607, 116] on input "search" at bounding box center [606, 119] width 10 height 22
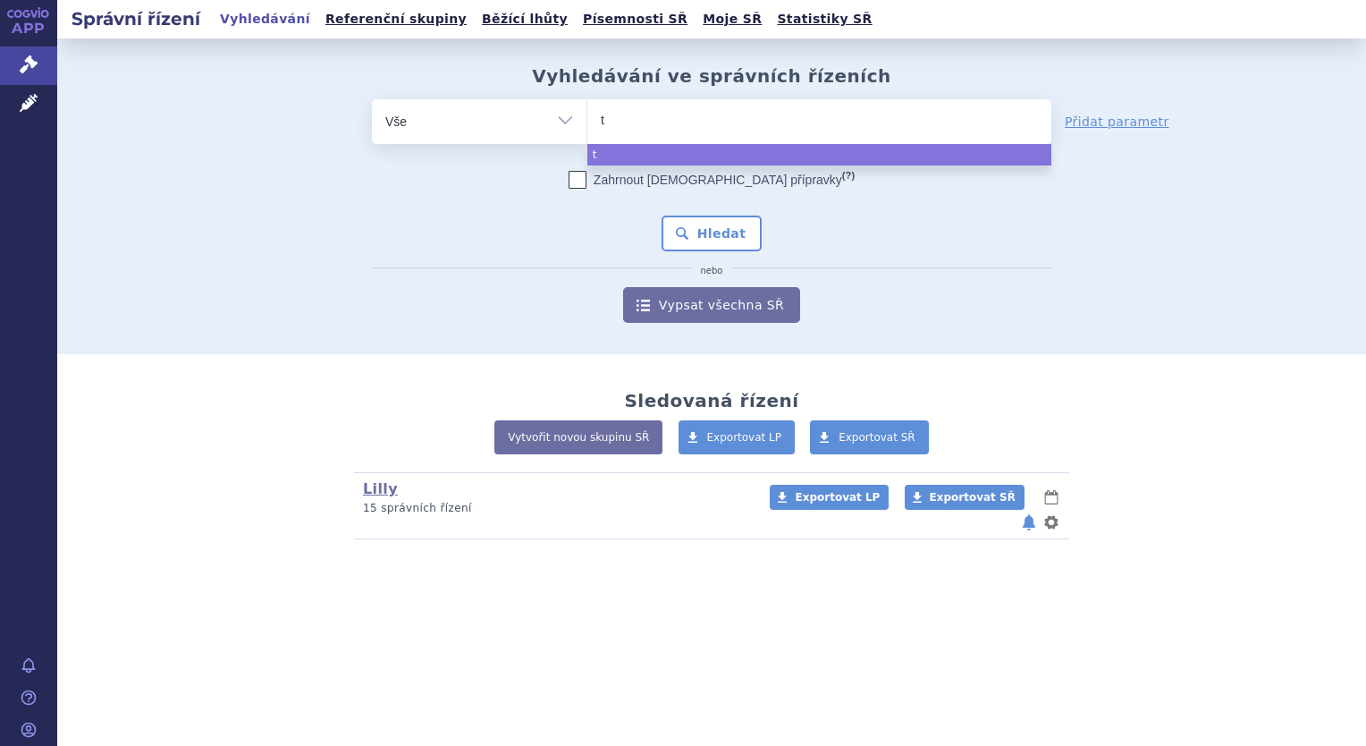
type input "ta"
type input "tal"
type input "[MEDICAL_DATA]"
select select "[MEDICAL_DATA]"
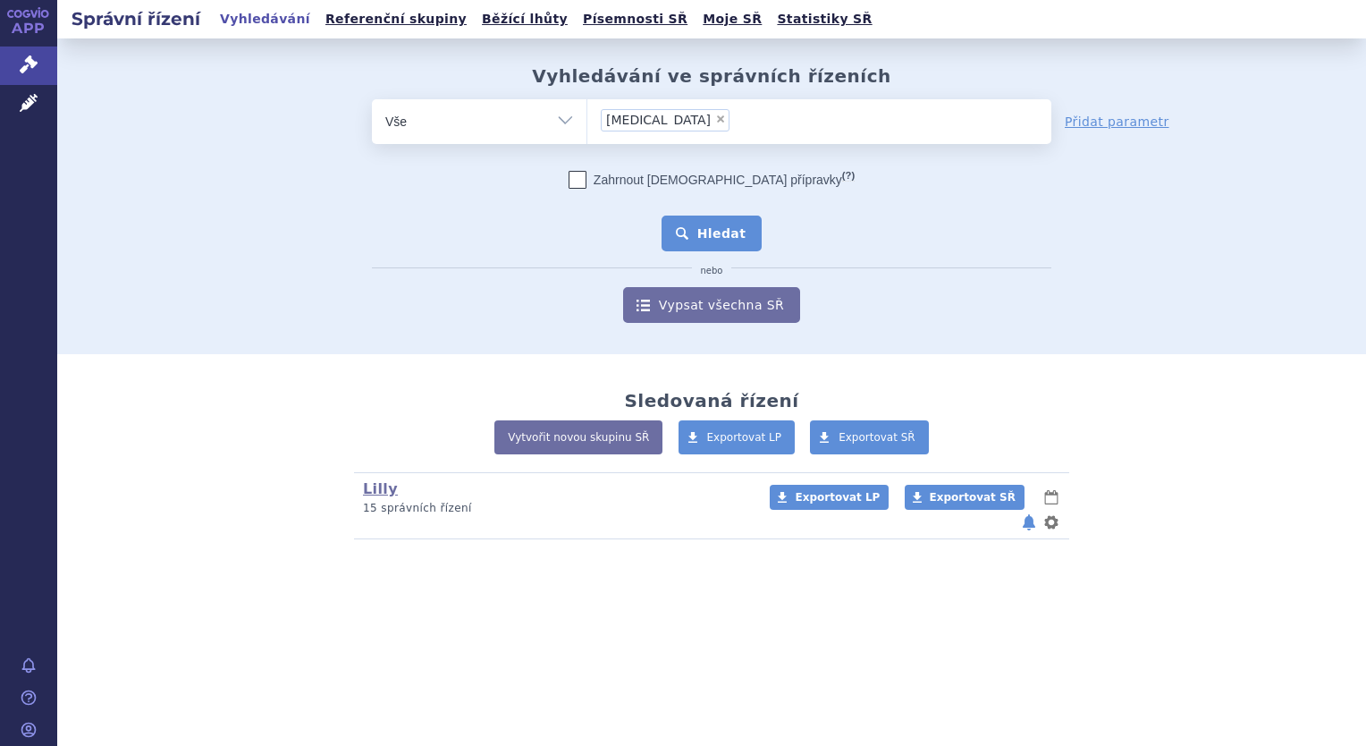
click at [708, 248] on button "Hledat" at bounding box center [712, 233] width 101 height 36
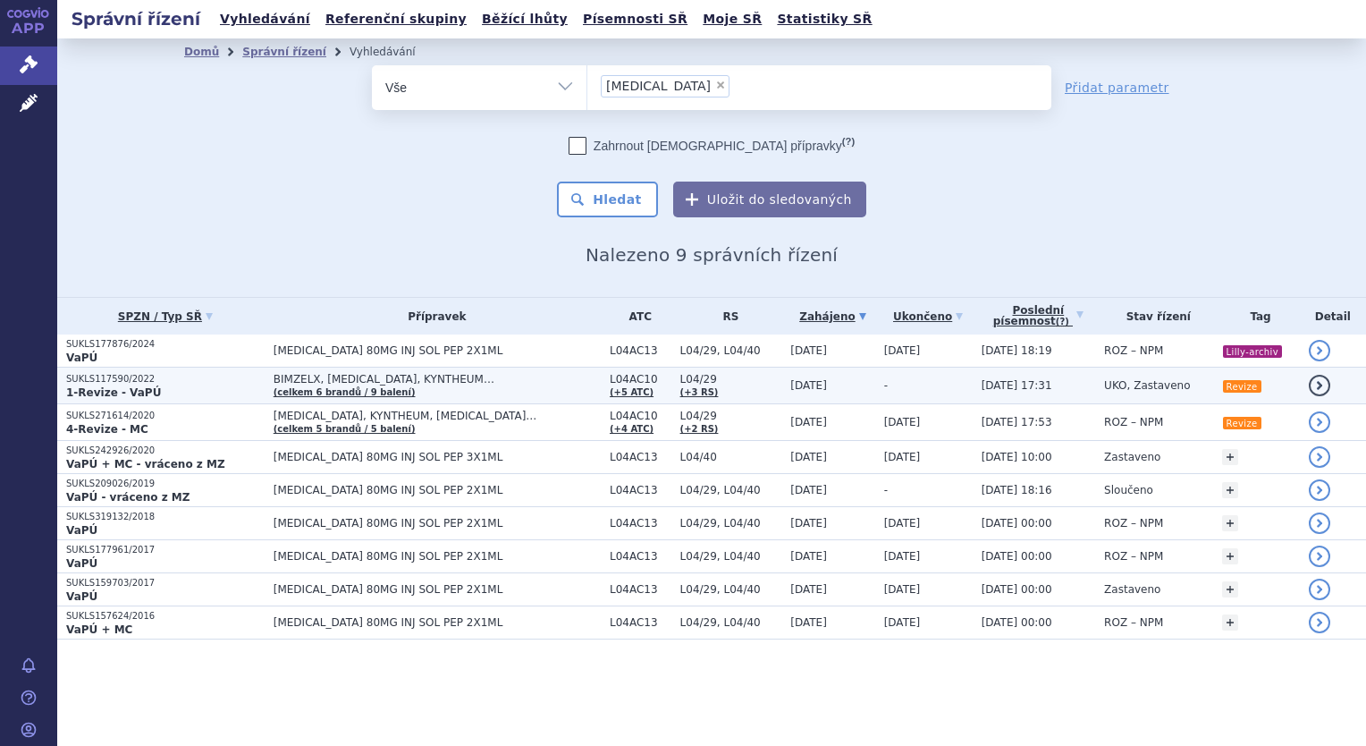
click at [510, 388] on td "BIMZELX, [MEDICAL_DATA], KYNTHEUM… (celkem 6 brandů / 9 balení)" at bounding box center [433, 385] width 336 height 37
